Goal: Find specific page/section: Find specific page/section

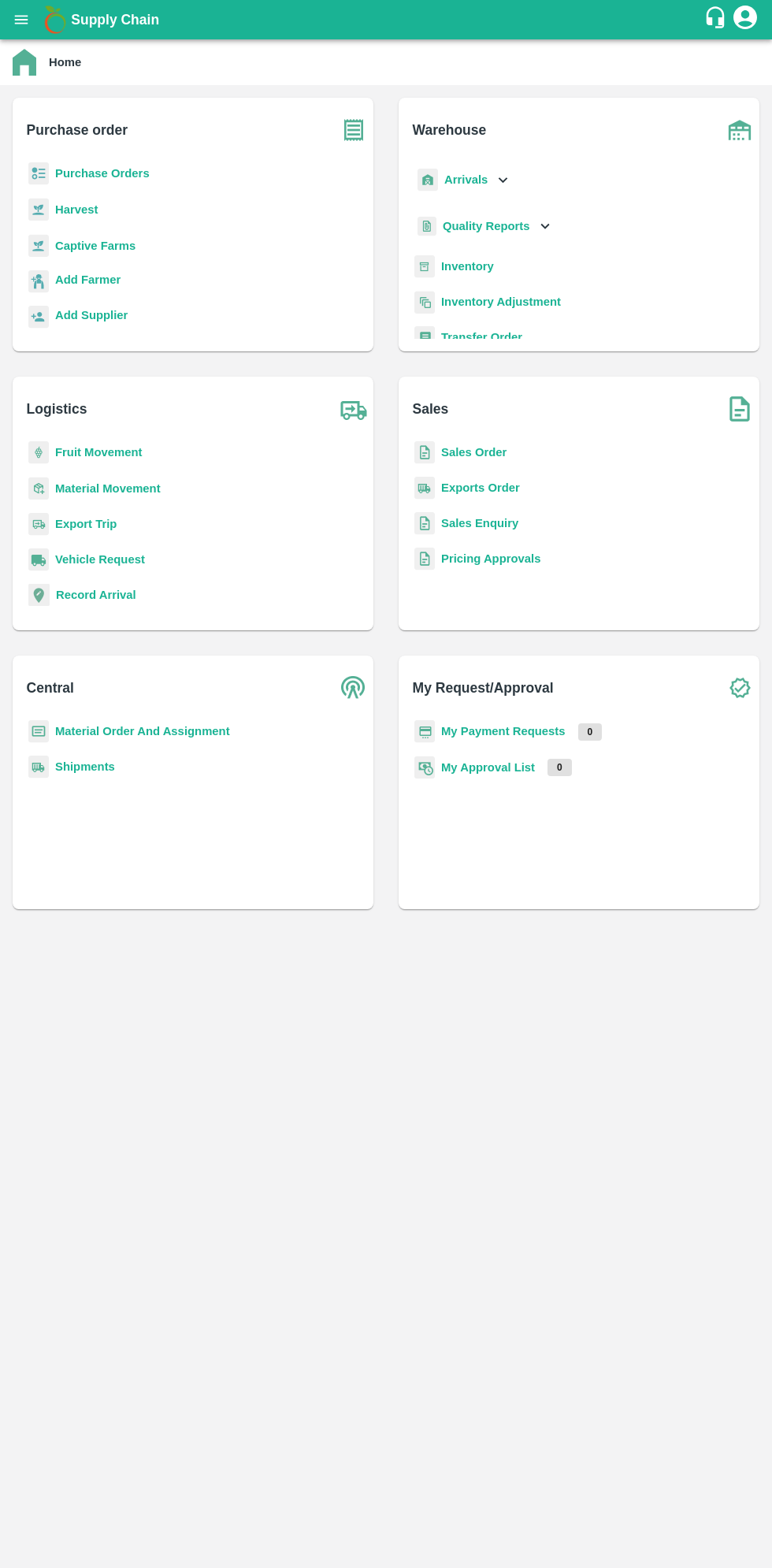
click at [19, 18] on icon "open drawer" at bounding box center [22, 19] width 13 height 8
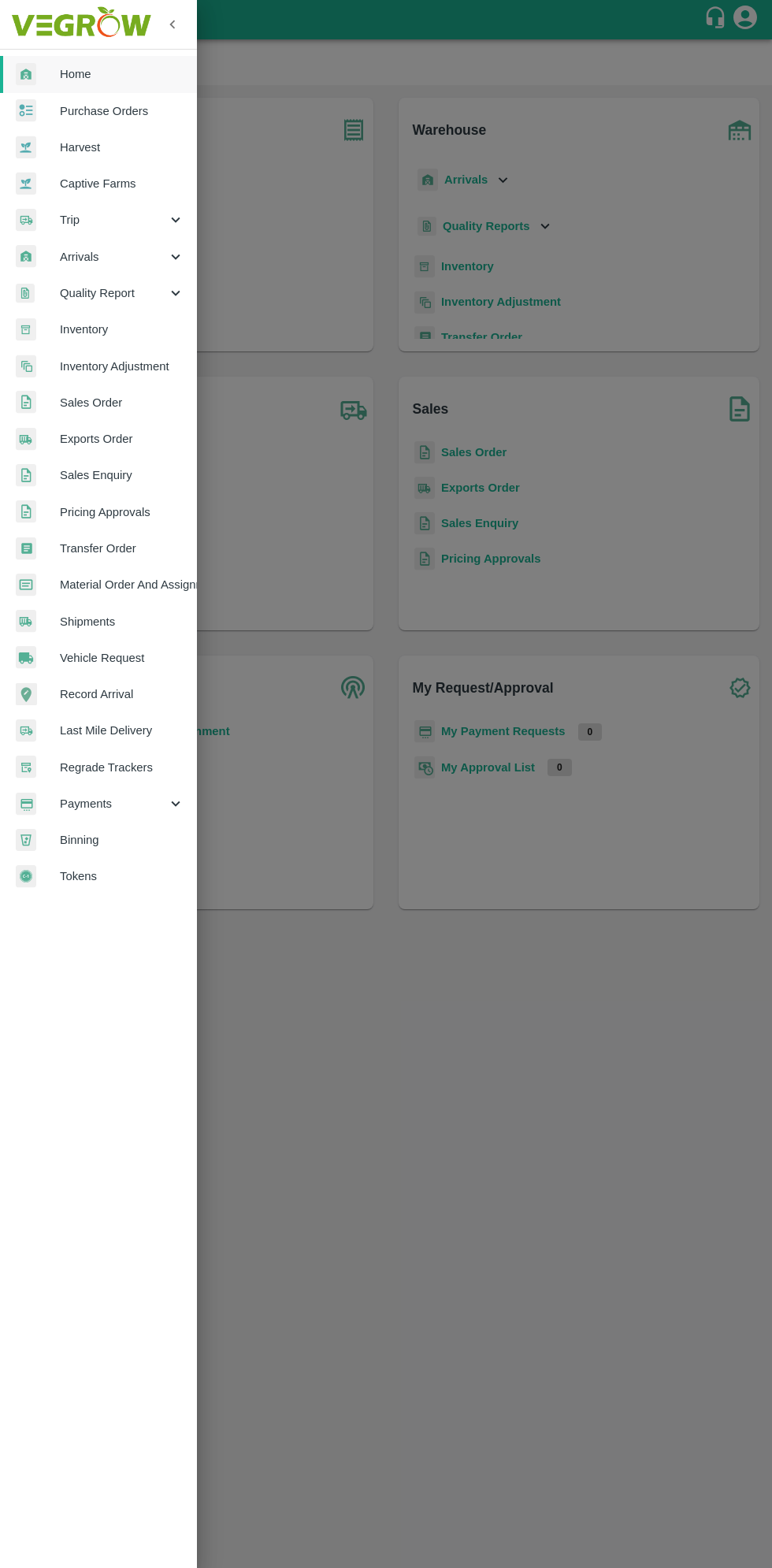
click at [110, 251] on span "Arrivals" at bounding box center [113, 256] width 107 height 18
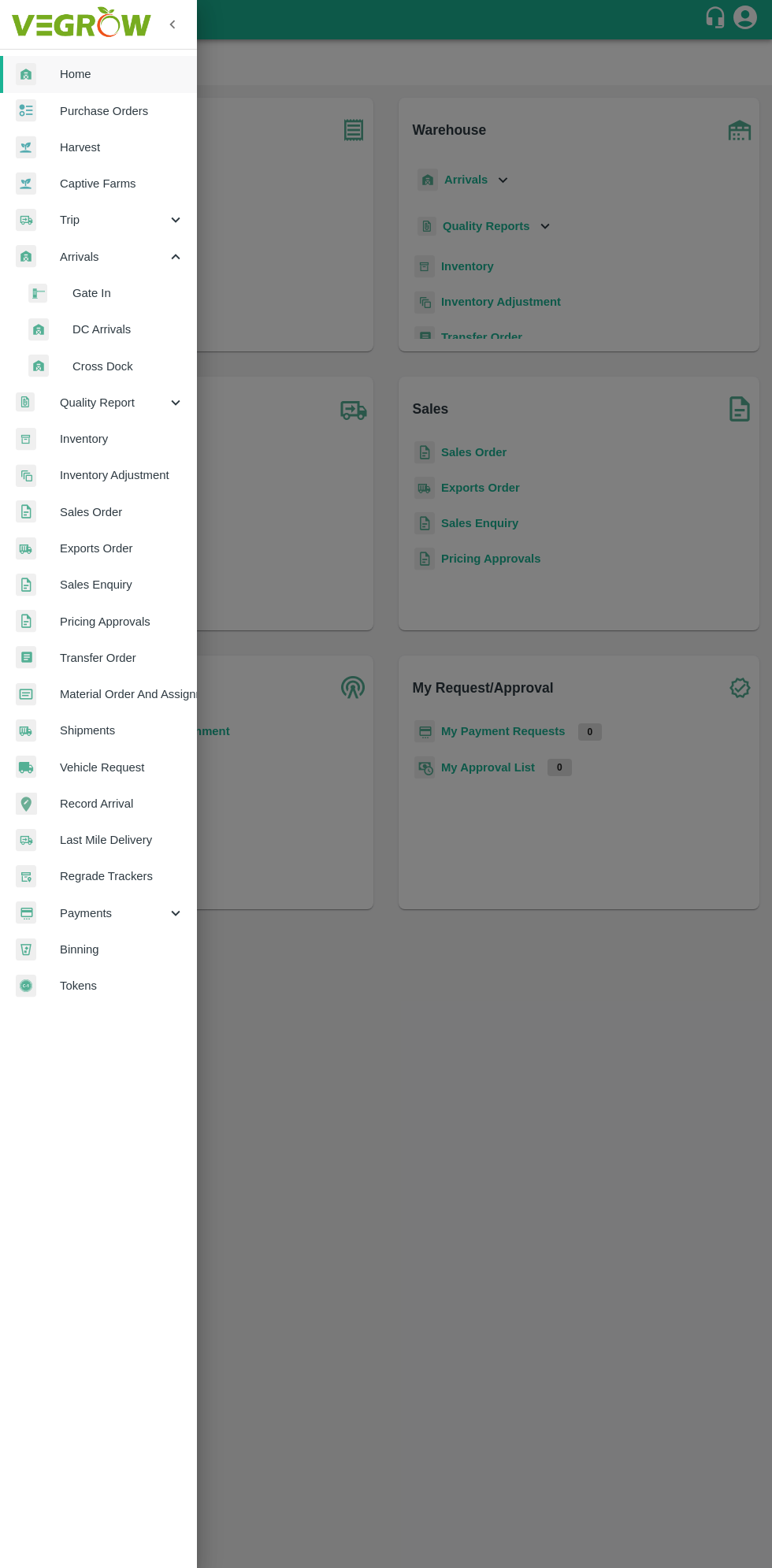
click at [131, 330] on span "DC Arrivals" at bounding box center [128, 329] width 112 height 18
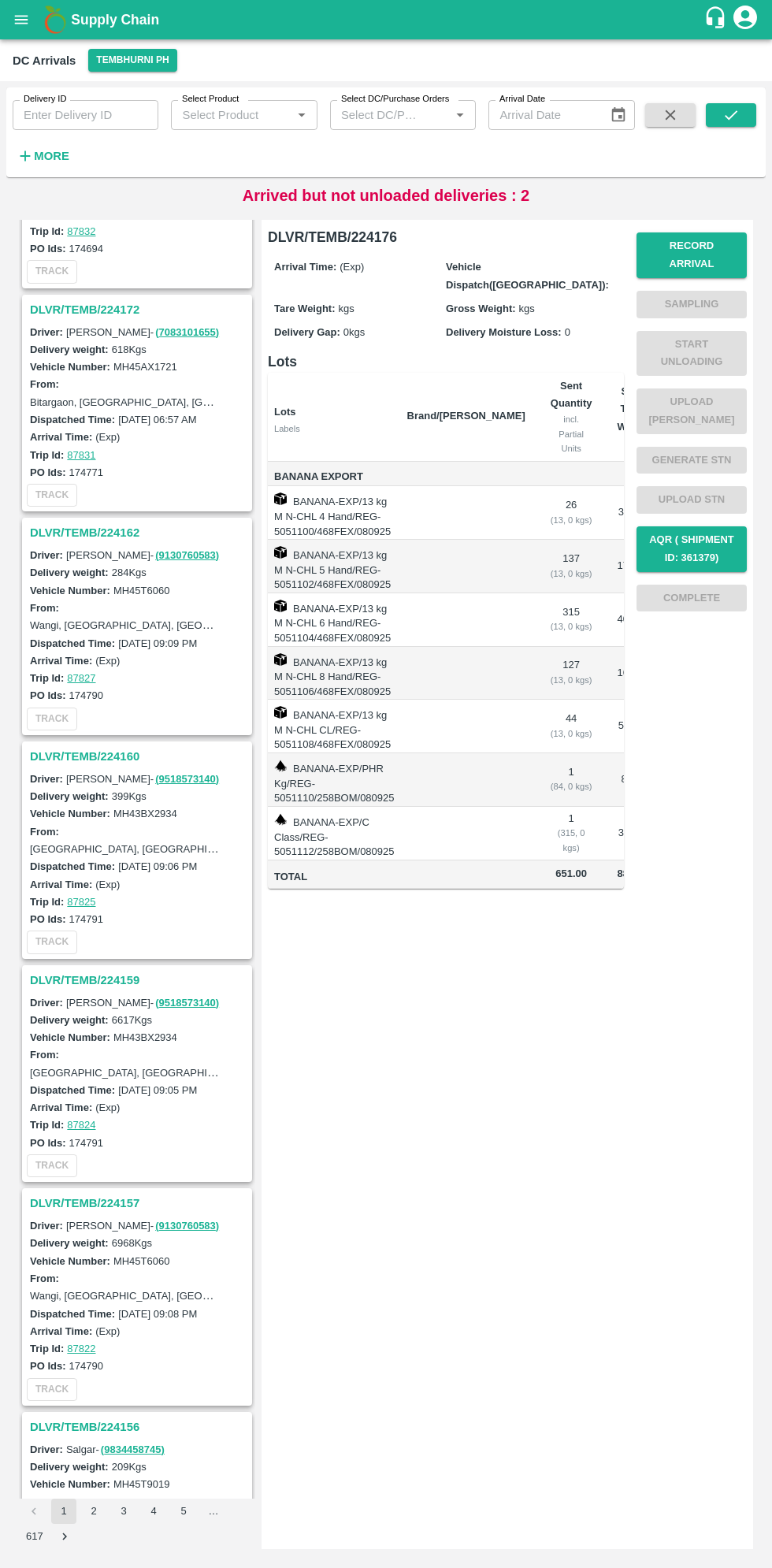
scroll to position [792, 0]
